Goal: Task Accomplishment & Management: Use online tool/utility

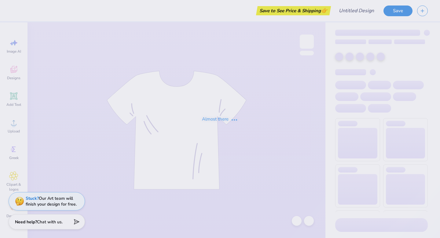
type input "camo dg"
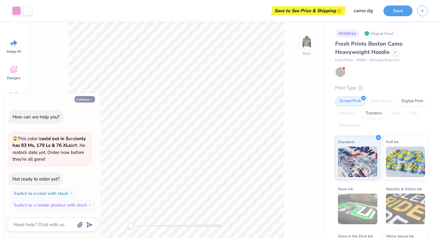
click at [88, 99] on button "Collapse" at bounding box center [85, 99] width 20 height 6
type textarea "x"
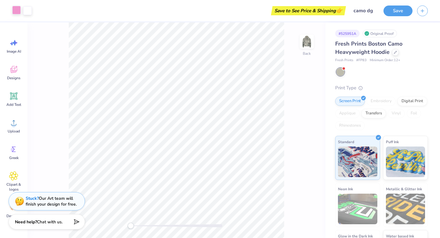
click at [16, 12] on div at bounding box center [16, 10] width 9 height 9
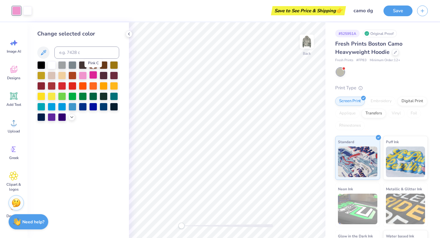
click at [92, 77] on div at bounding box center [93, 75] width 8 height 8
click at [129, 33] on polyline at bounding box center [128, 34] width 1 height 2
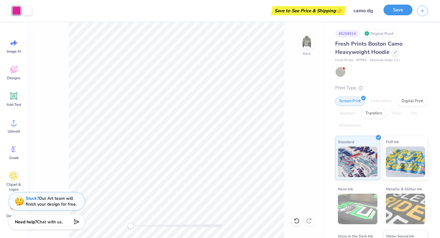
click at [395, 9] on button "Save" at bounding box center [398, 10] width 29 height 11
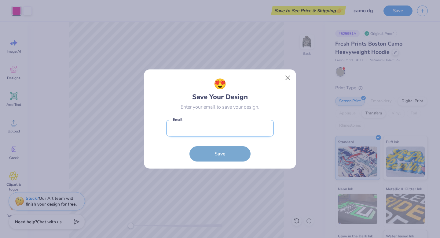
click at [236, 134] on input "email" at bounding box center [220, 128] width 108 height 17
type input "[EMAIL_ADDRESS][DOMAIN_NAME]"
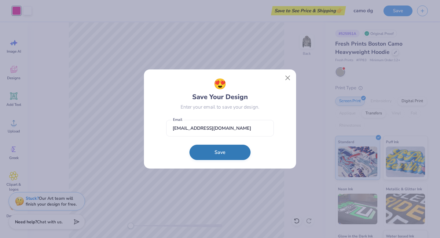
click at [228, 154] on button "Save" at bounding box center [220, 152] width 61 height 15
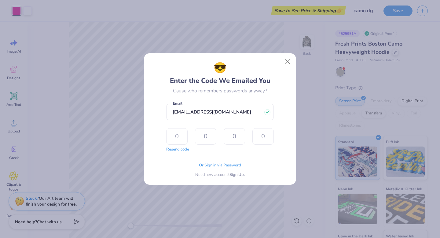
click at [288, 79] on div "😎 Enter the Code We Emailed You Cause who remembers passwords anyway? [EMAIL_AD…" at bounding box center [220, 119] width 139 height 118
click at [285, 61] on button "Close" at bounding box center [288, 62] width 12 height 12
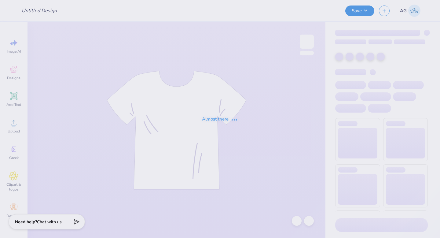
type input "camo dg"
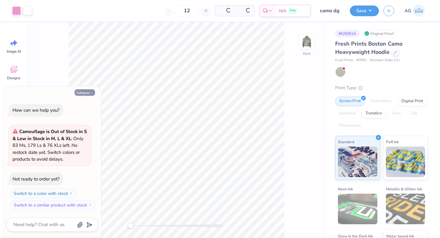
click at [86, 93] on button "Collapse" at bounding box center [85, 92] width 20 height 6
type textarea "x"
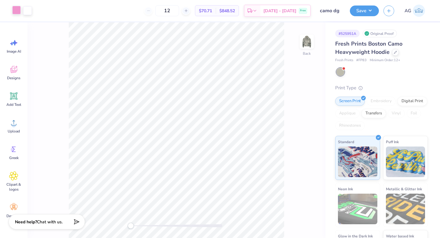
click at [17, 13] on div at bounding box center [16, 10] width 9 height 9
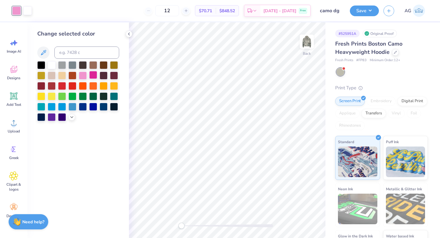
click at [95, 74] on div at bounding box center [93, 75] width 8 height 8
click at [128, 35] on icon at bounding box center [129, 34] width 5 height 5
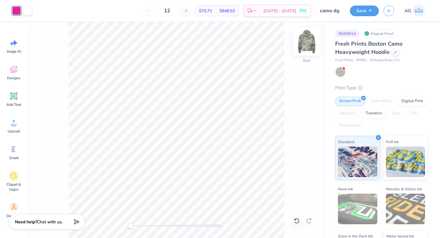
click at [306, 43] on img at bounding box center [307, 41] width 24 height 24
click at [306, 43] on img at bounding box center [307, 41] width 12 height 12
click at [376, 11] on button "Save" at bounding box center [364, 10] width 29 height 11
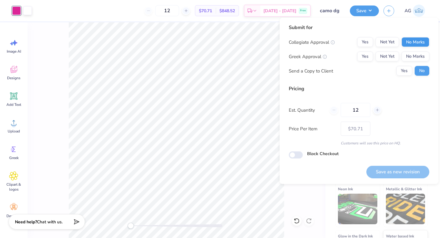
click at [417, 40] on button "No Marks" at bounding box center [416, 42] width 28 height 10
click at [359, 59] on button "Yes" at bounding box center [366, 57] width 16 height 10
click at [394, 170] on button "Save as new revision" at bounding box center [398, 171] width 63 height 13
type input "$70.71"
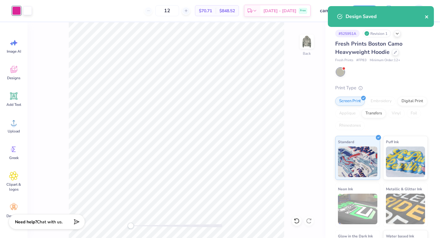
click at [429, 17] on icon "close" at bounding box center [427, 16] width 4 height 5
